Goal: Communication & Community: Participate in discussion

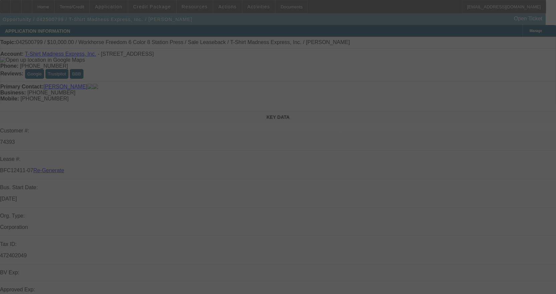
select select "3"
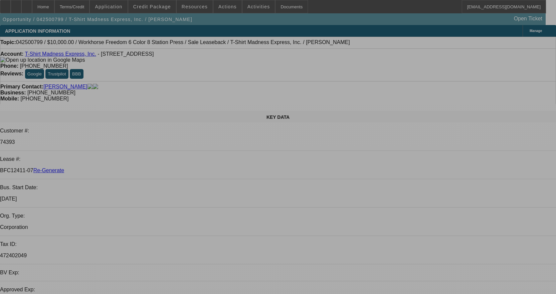
select select "0"
select select "2"
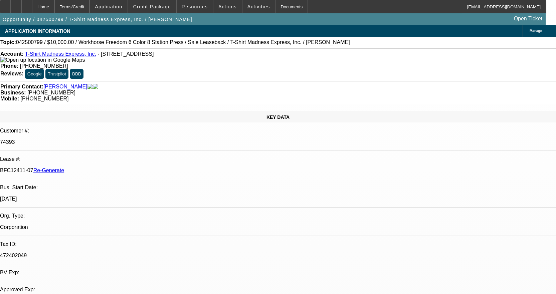
select select "0"
select select "2"
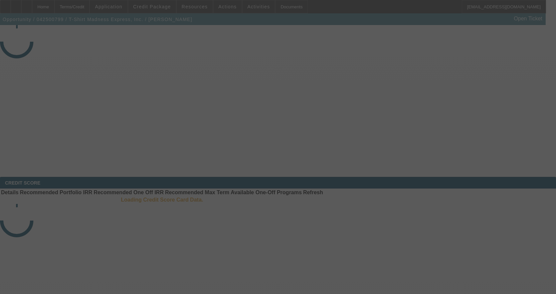
select select "3"
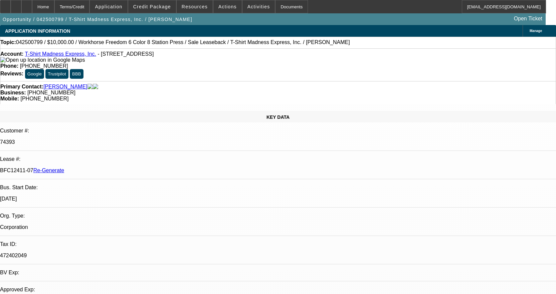
select select "0"
select select "2"
select select "0"
select select "2"
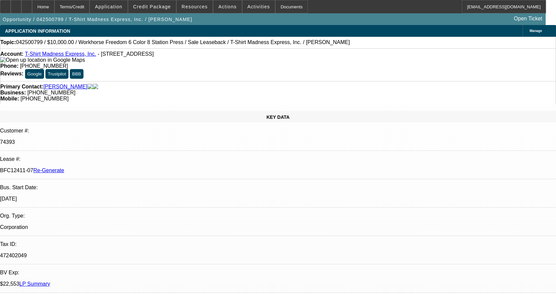
scroll to position [267, 0]
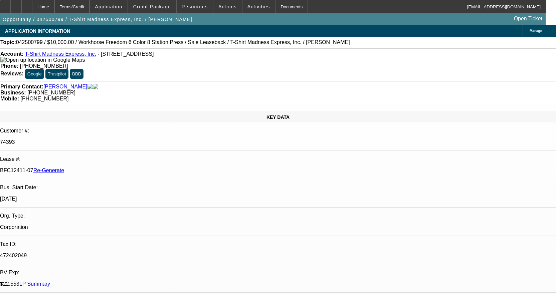
scroll to position [67, 0]
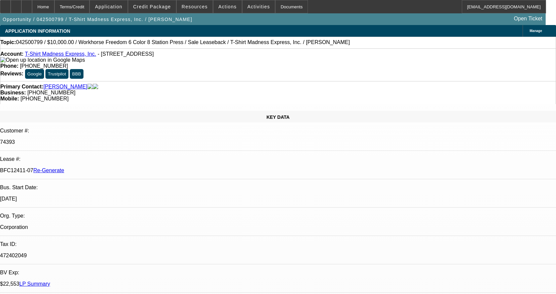
drag, startPoint x: 411, startPoint y: 59, endPoint x: 414, endPoint y: 63, distance: 5.4
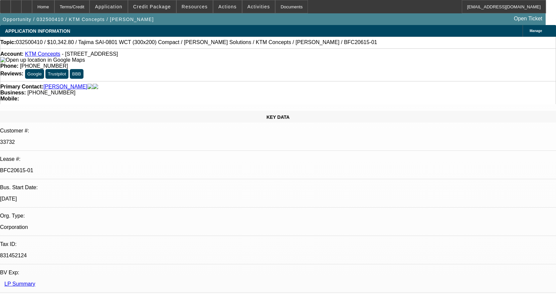
select select "0.1"
select select "2"
select select "0.1"
select select "4"
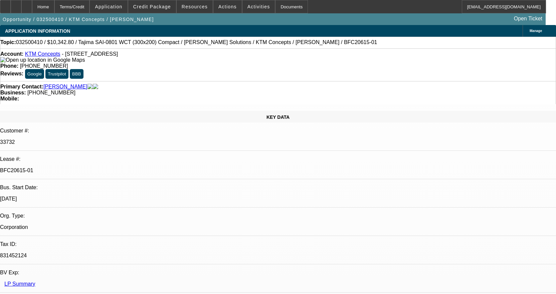
select select "0.1"
select select "2"
select select "0.1"
select select "4"
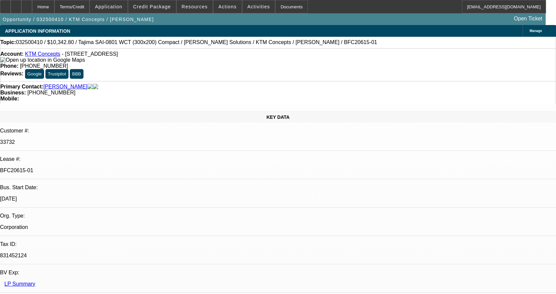
select select "0.1"
select select "2"
select select "0.1"
select select "4"
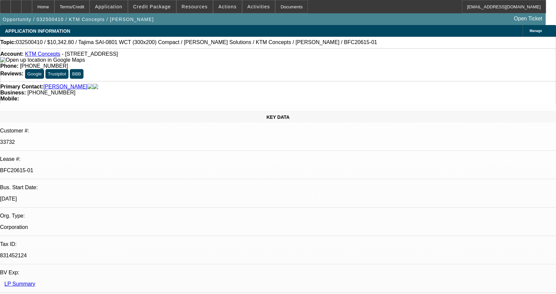
select select "0.1"
select select "2"
select select "0.1"
select select "4"
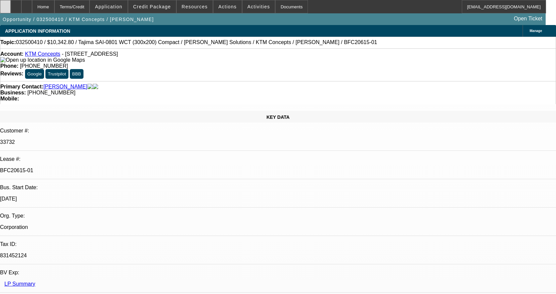
click at [5, 4] on icon at bounding box center [5, 4] width 0 height 0
